Goal: Transaction & Acquisition: Book appointment/travel/reservation

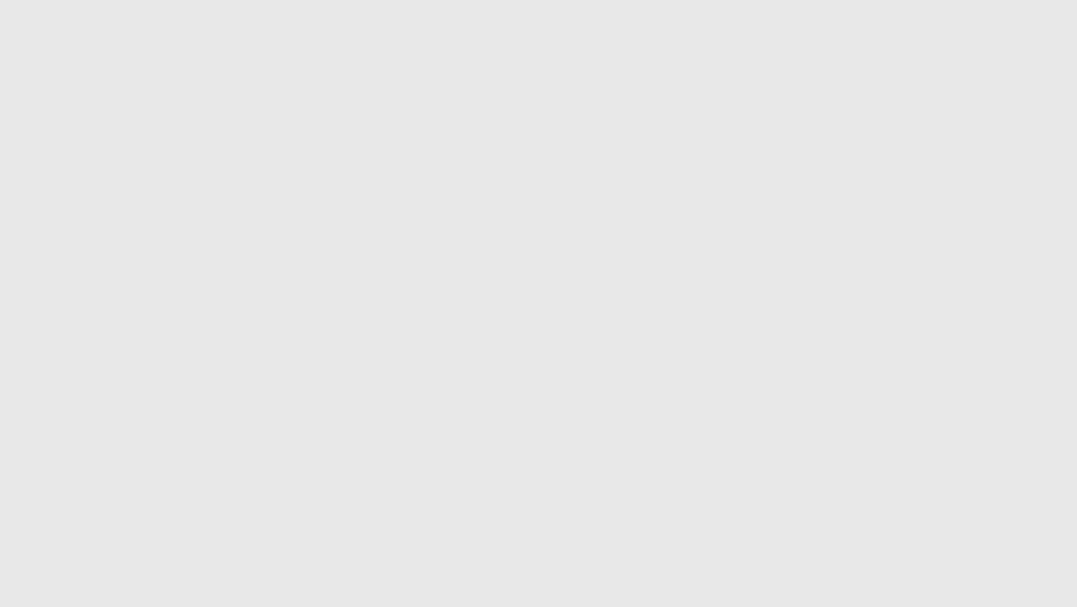
click at [464, 52] on html "------- Microsoft VBScript runtime error '800a0009' Subscript out of range: '[n…" at bounding box center [538, 26] width 1077 height 52
click at [359, 52] on html "------- Microsoft VBScript runtime error '800a0009' Subscript out of range: '[n…" at bounding box center [538, 26] width 1077 height 52
click at [731, 52] on html "------- Microsoft VBScript runtime error '800a0009' Subscript out of range: '[n…" at bounding box center [538, 26] width 1077 height 52
